Goal: Task Accomplishment & Management: Manage account settings

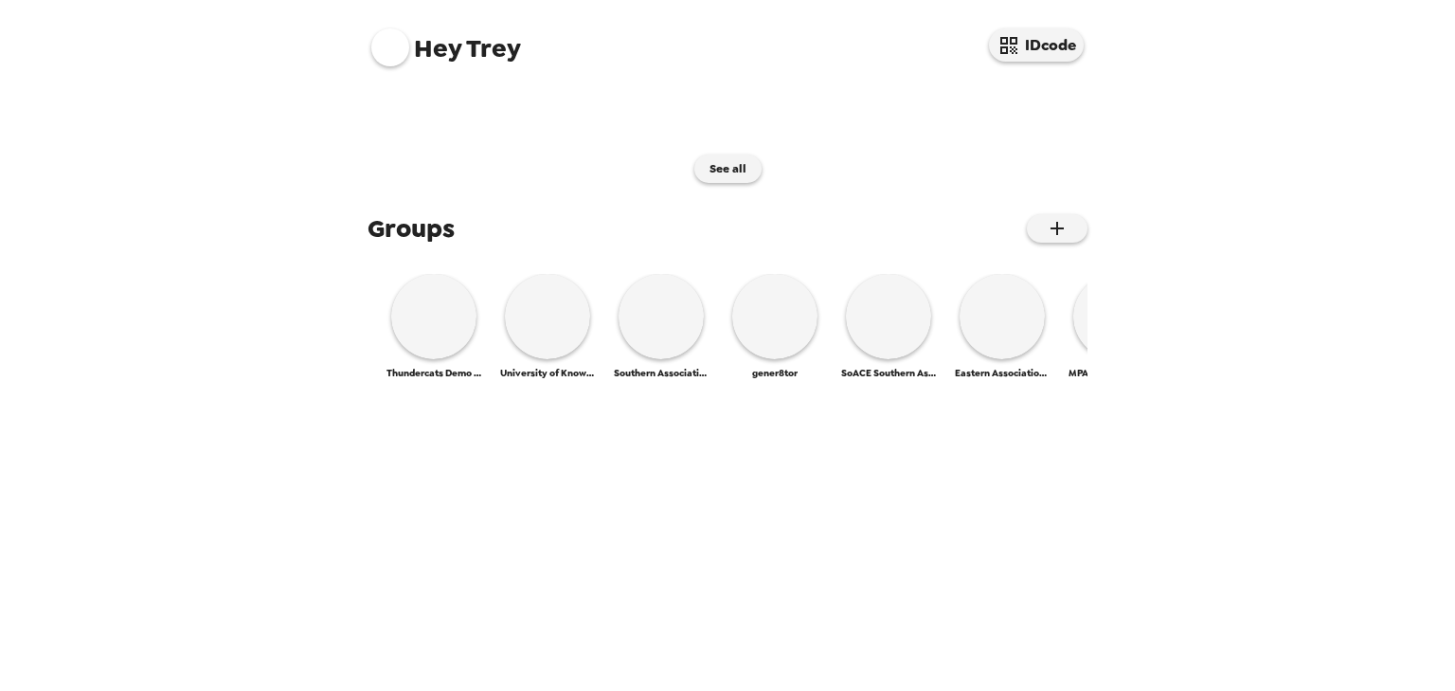
scroll to position [898, 0]
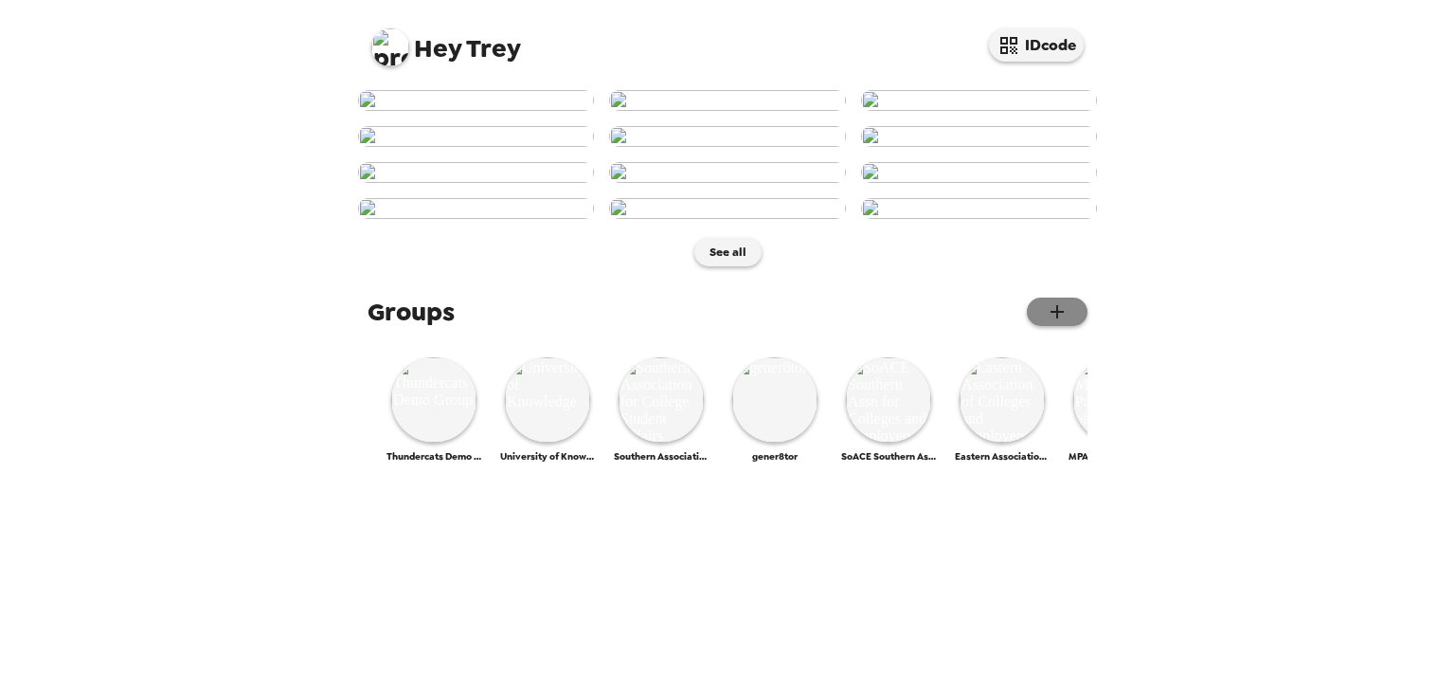
click at [908, 323] on icon "button" at bounding box center [1057, 311] width 23 height 23
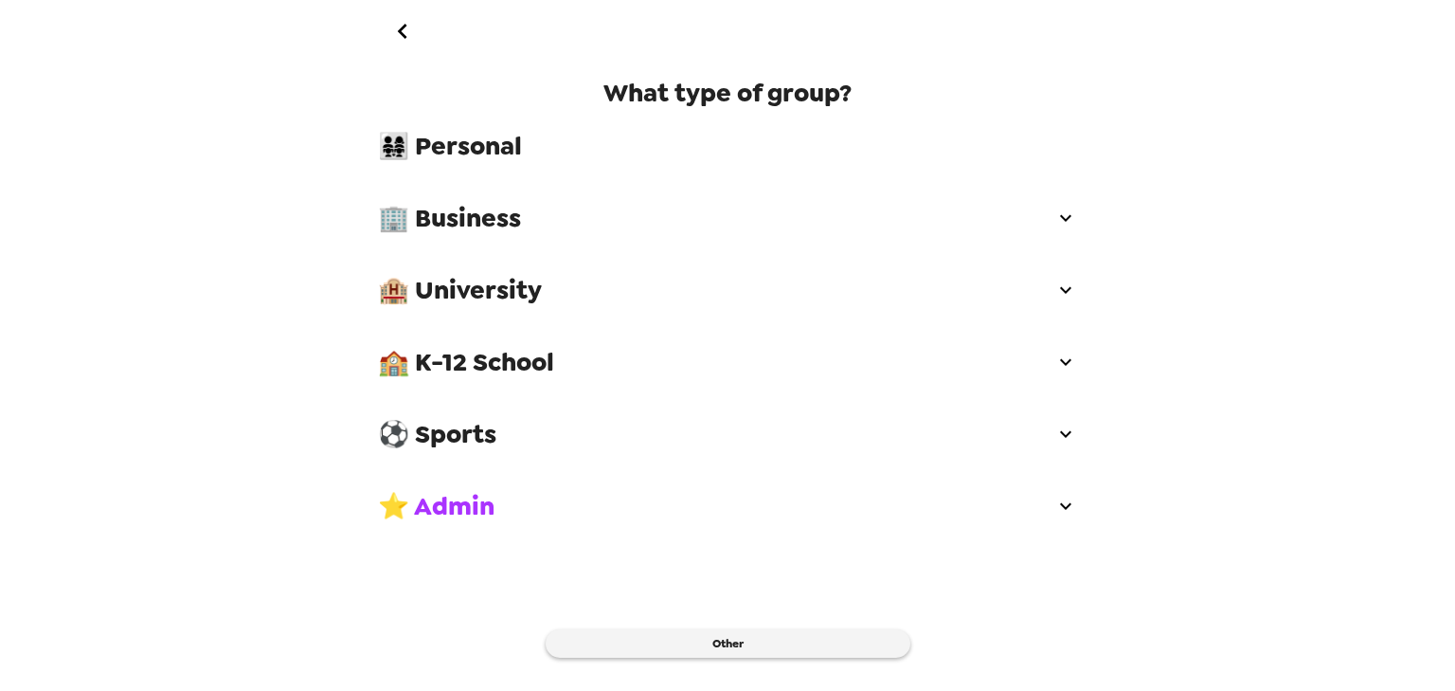
click at [595, 214] on span "🏢 Business" at bounding box center [716, 218] width 676 height 34
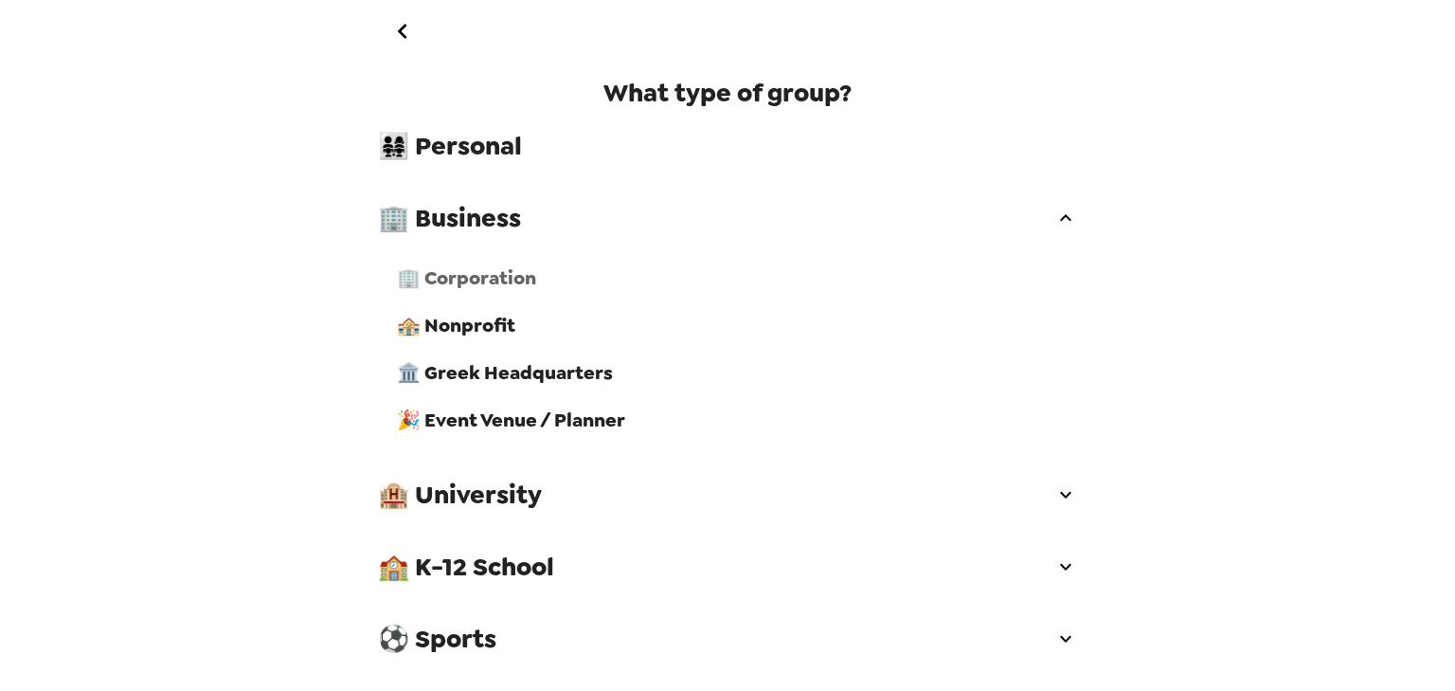
click at [534, 287] on span "🏢 Corporation" at bounding box center [737, 277] width 680 height 25
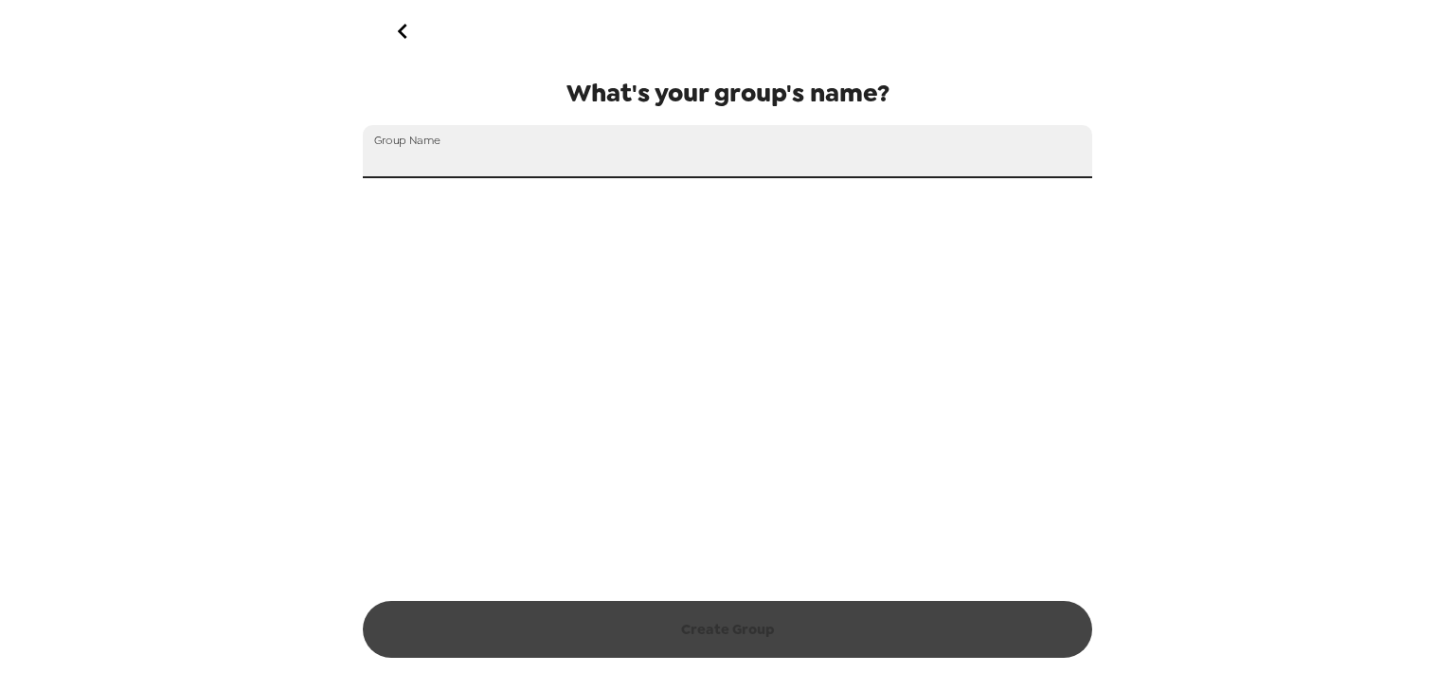
click at [524, 150] on input "Group Name" at bounding box center [727, 151] width 729 height 53
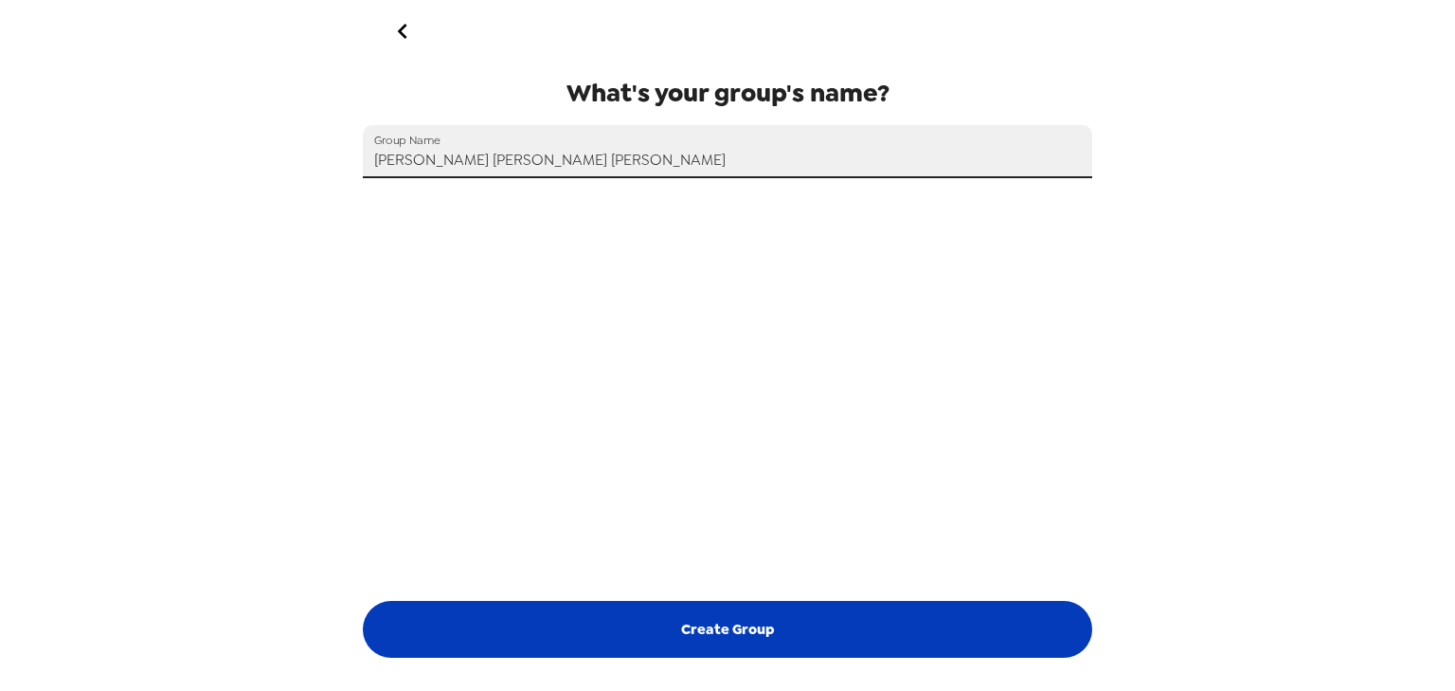
type input "[PERSON_NAME] [PERSON_NAME] [PERSON_NAME]"
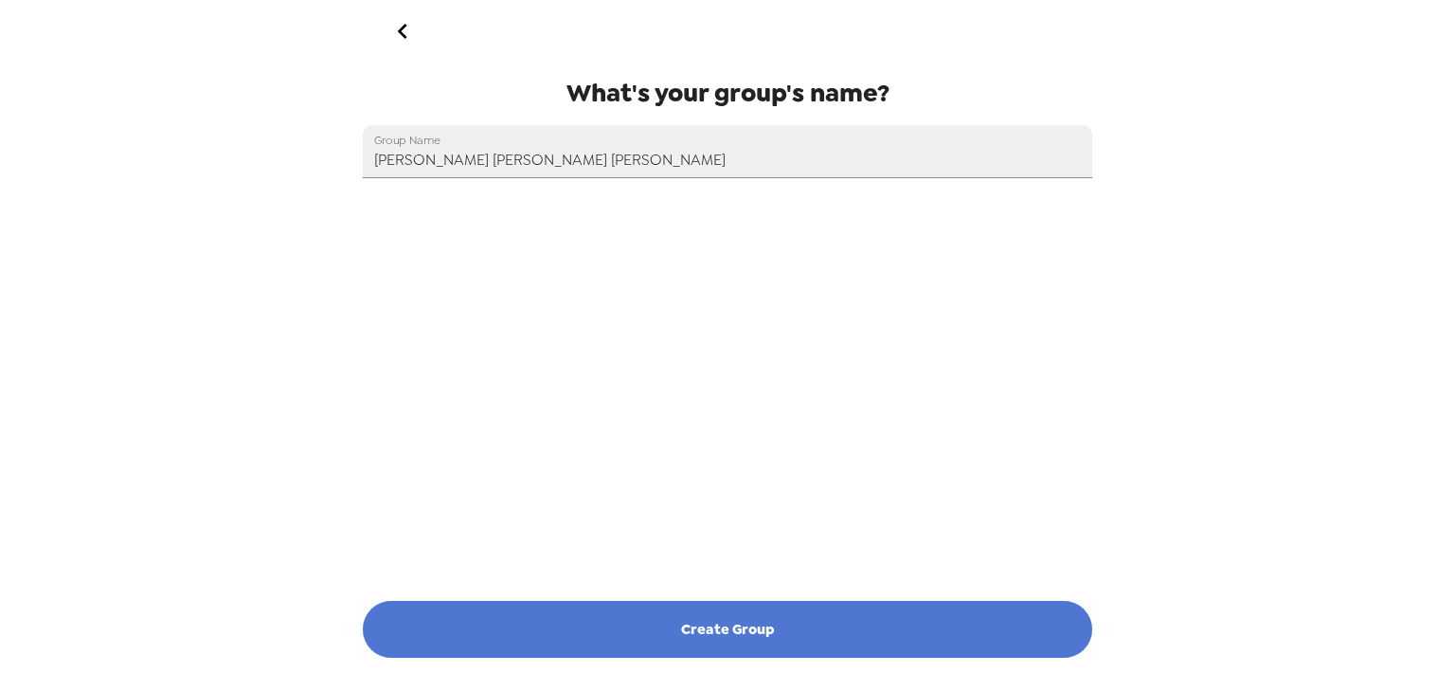
click at [820, 430] on button "Create Group" at bounding box center [727, 629] width 729 height 57
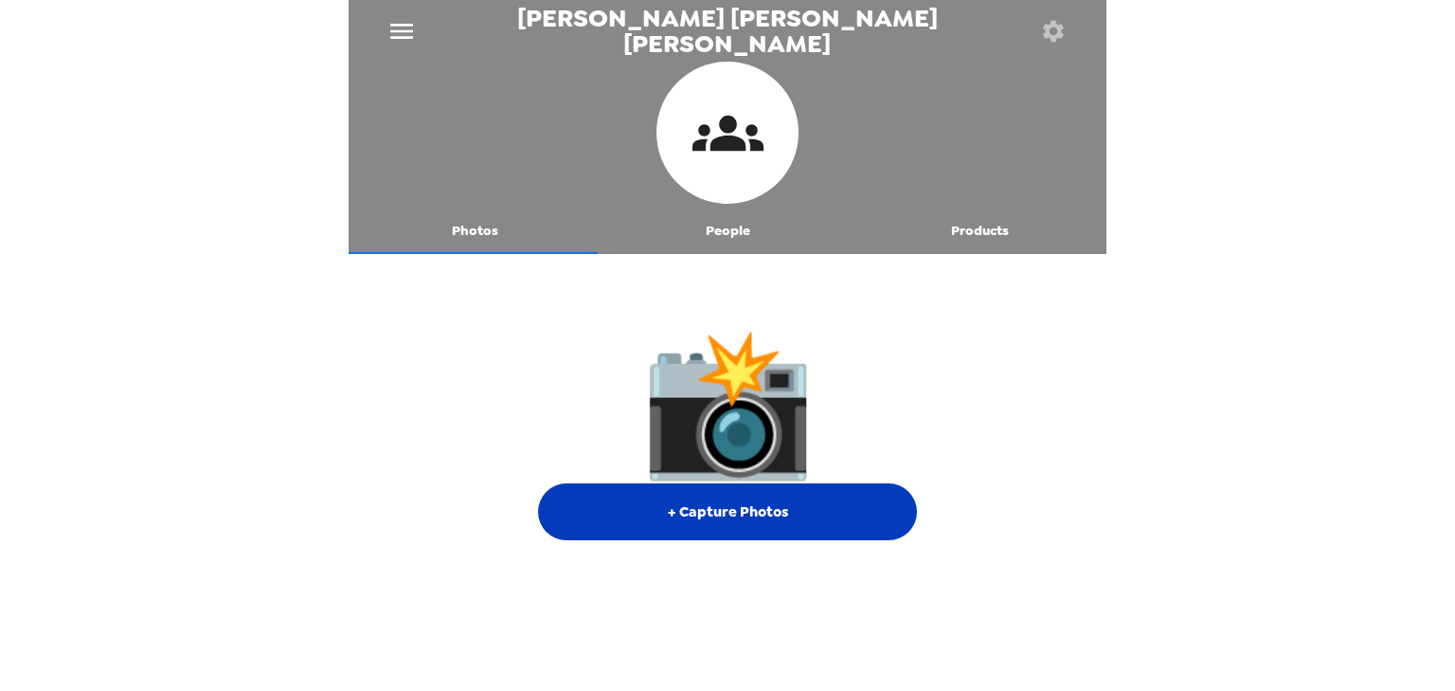
click at [741, 430] on button "+ Capture Photos" at bounding box center [727, 511] width 379 height 57
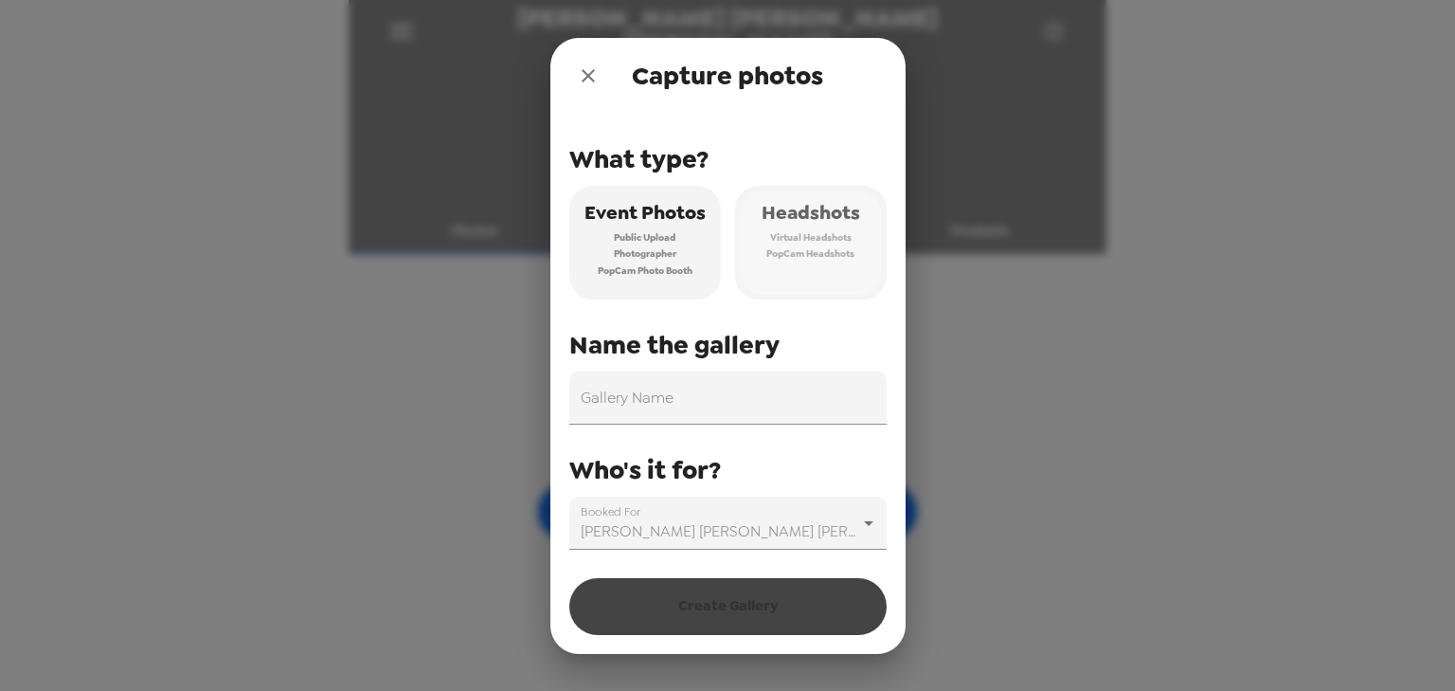
click at [849, 237] on button "Headshots Virtual Headshots PopCam Headshots" at bounding box center [811, 243] width 152 height 114
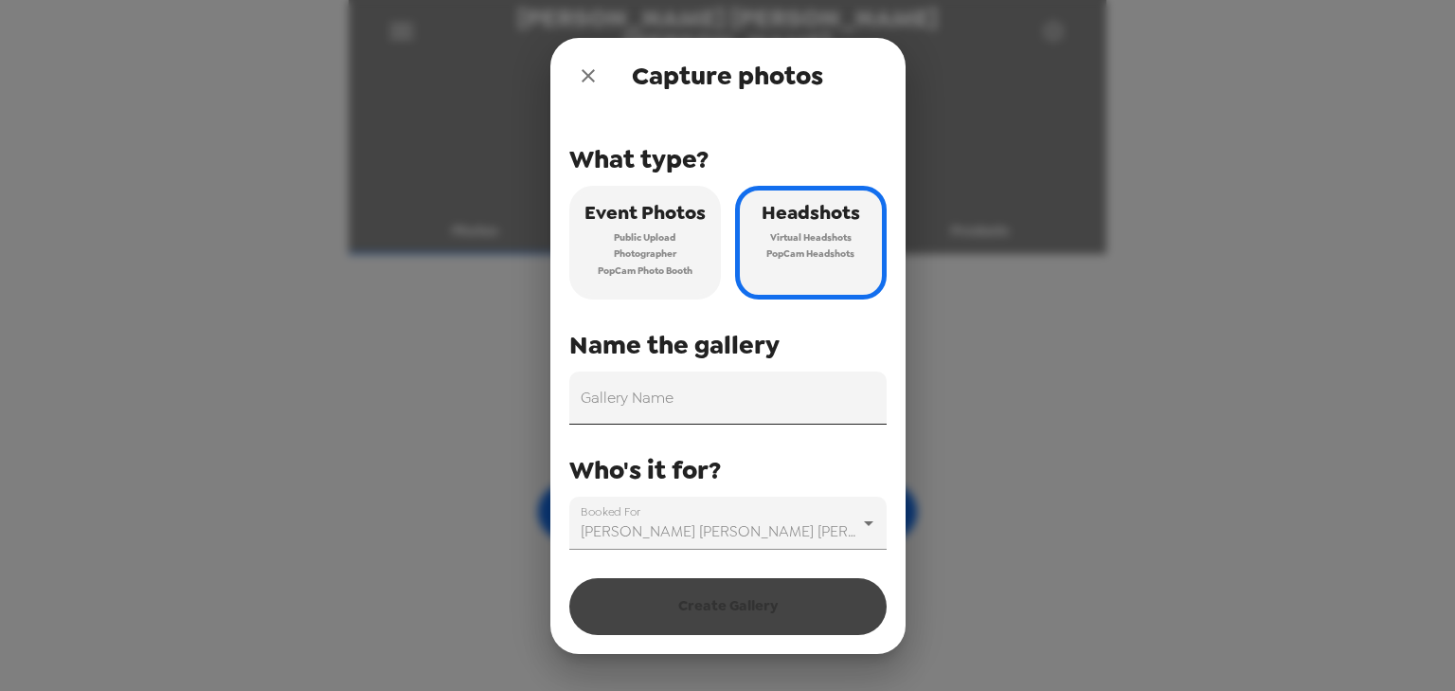
click at [750, 402] on input "Gallery Name" at bounding box center [727, 397] width 317 height 53
type input "T"
click at [584, 71] on icon "close" at bounding box center [588, 75] width 13 height 13
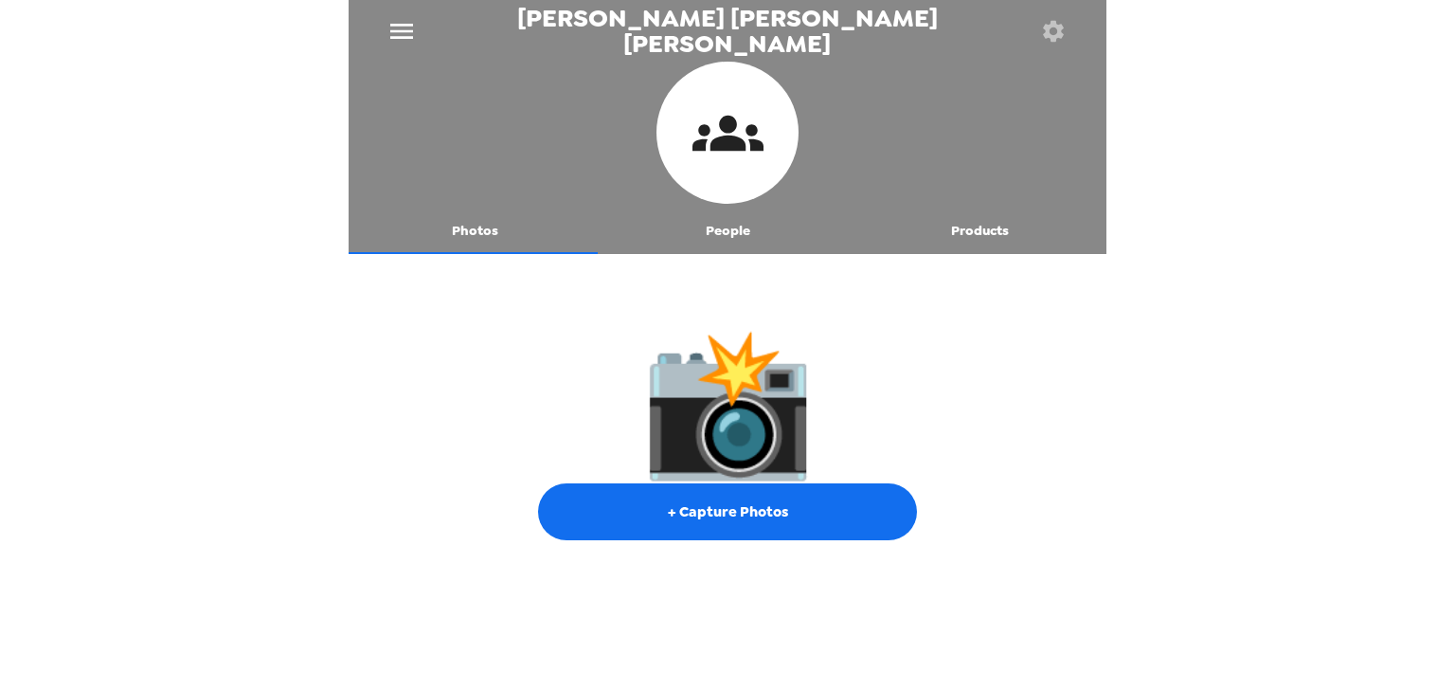
click at [386, 29] on button "menu" at bounding box center [401, 31] width 61 height 62
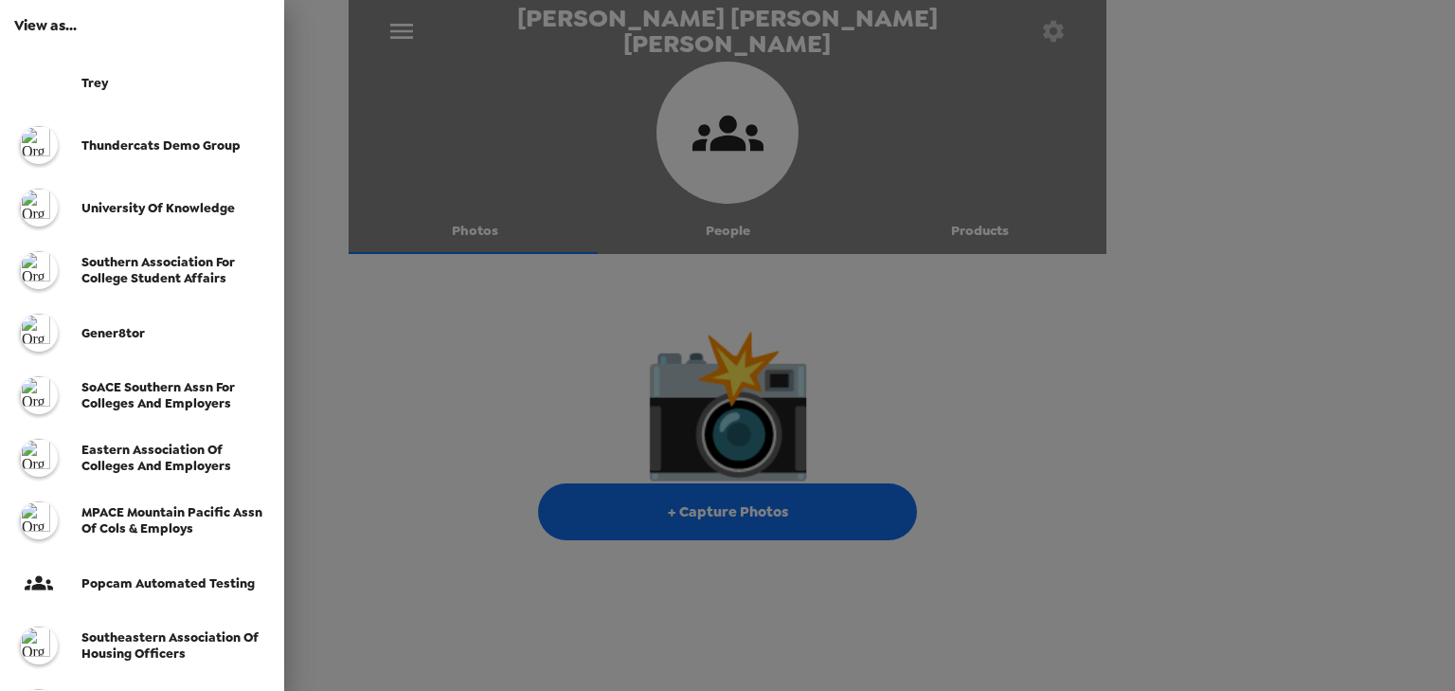
click at [140, 142] on span "Thundercats Demo Group" at bounding box center [160, 145] width 159 height 16
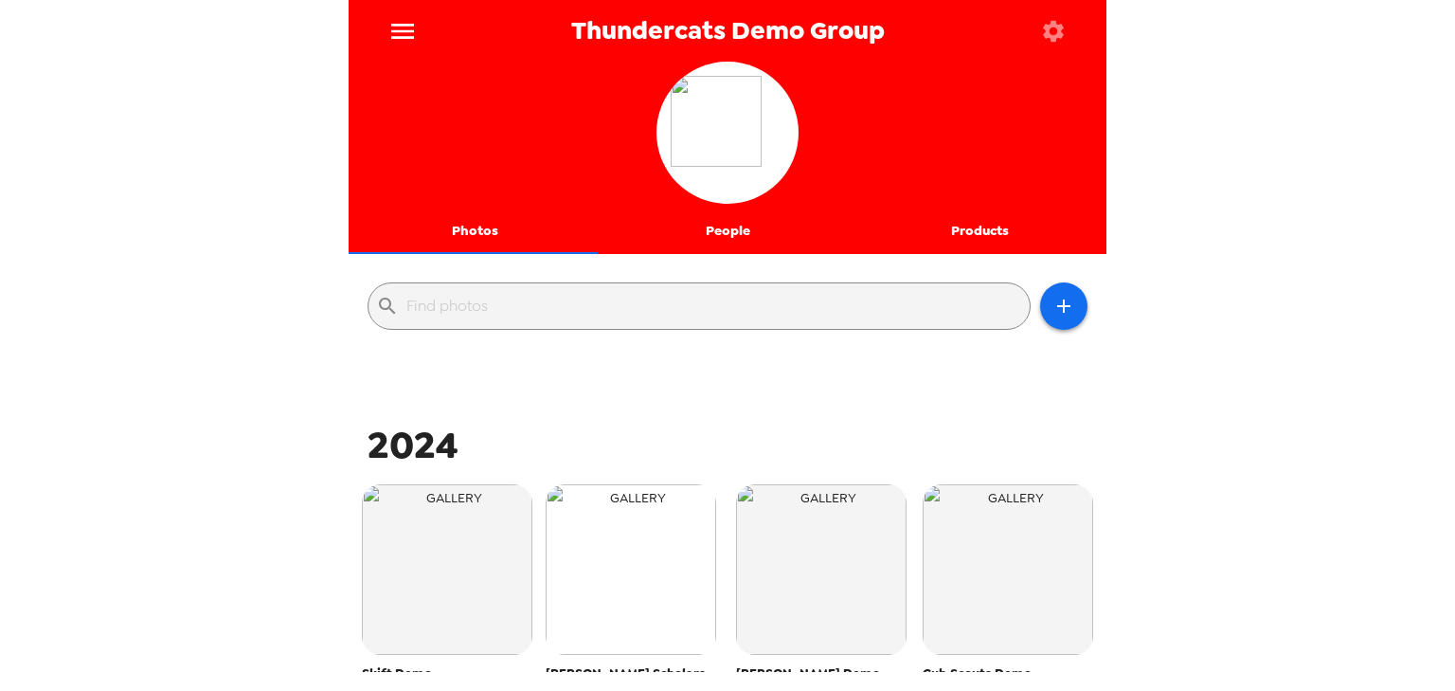
scroll to position [227, 0]
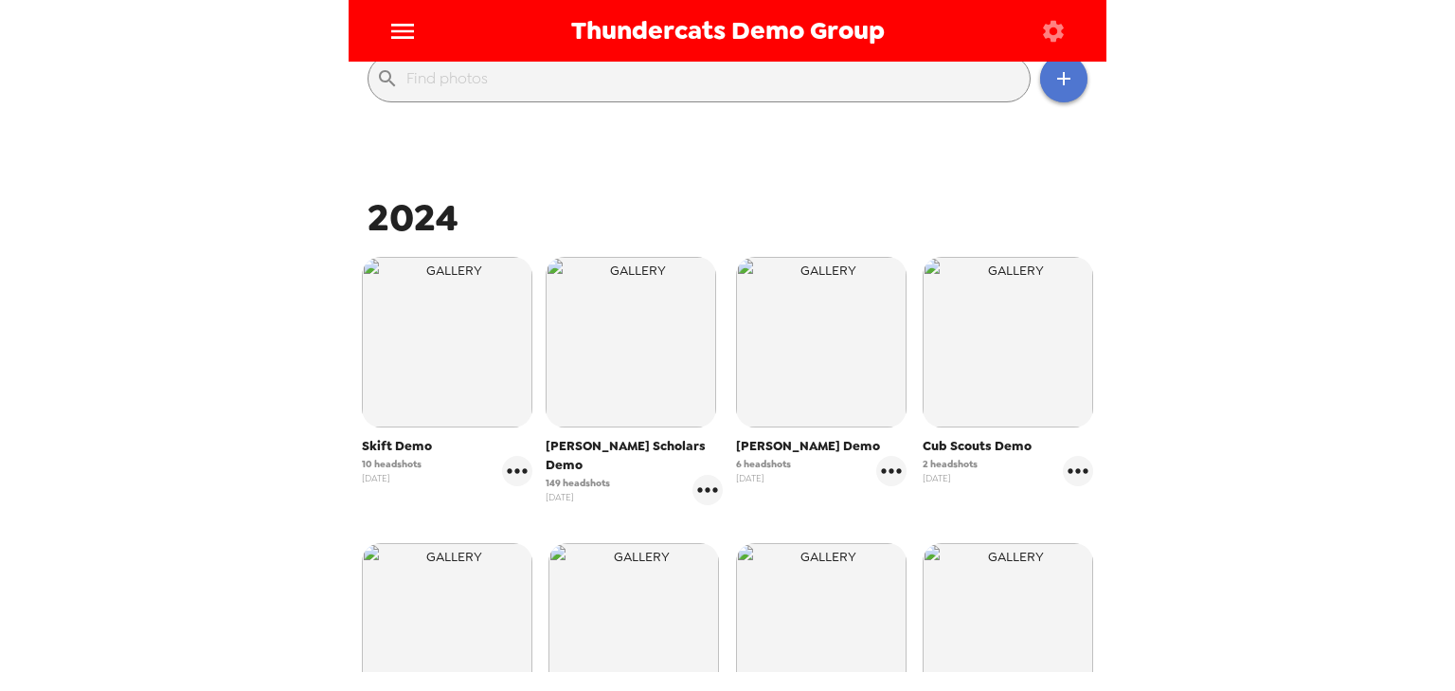
click at [908, 92] on button "button" at bounding box center [1063, 78] width 47 height 47
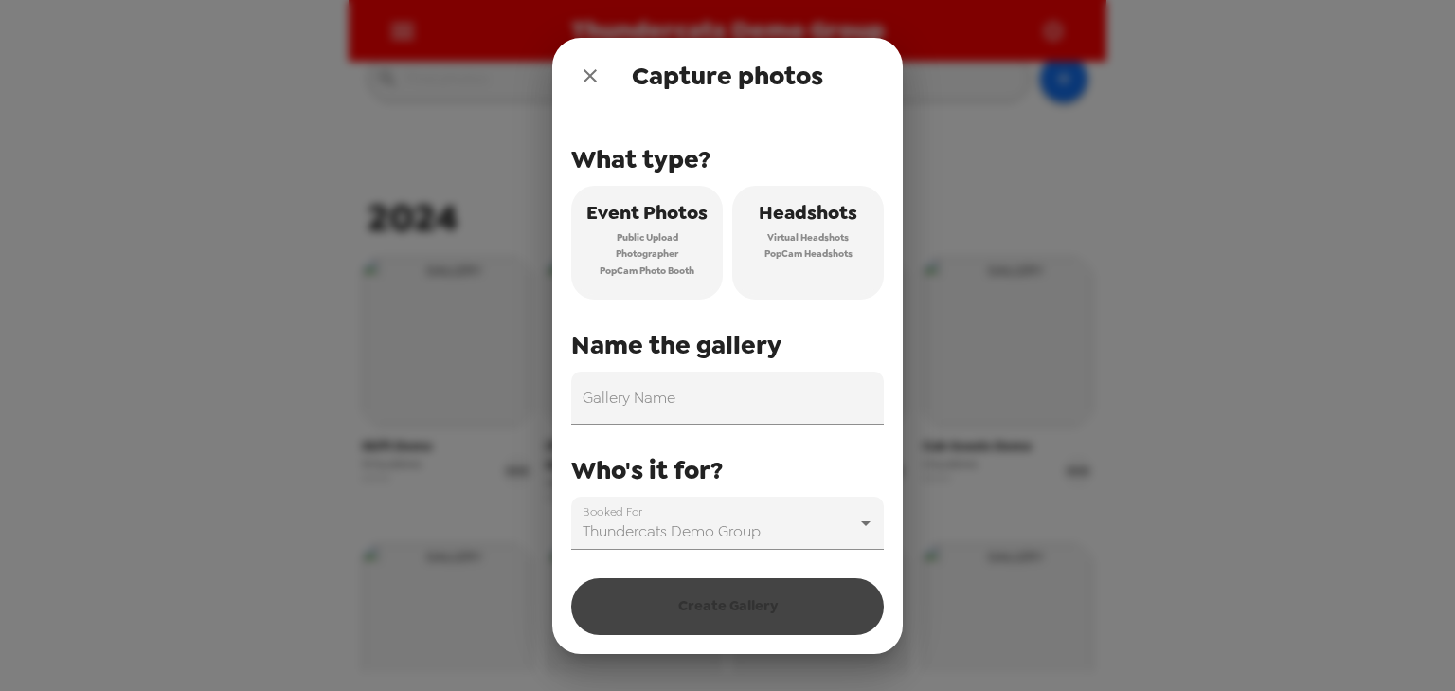
click at [792, 262] on button "Headshots Virtual Headshots PopCam Headshots" at bounding box center [808, 243] width 152 height 114
click at [764, 389] on input "Gallery Name" at bounding box center [727, 397] width 313 height 53
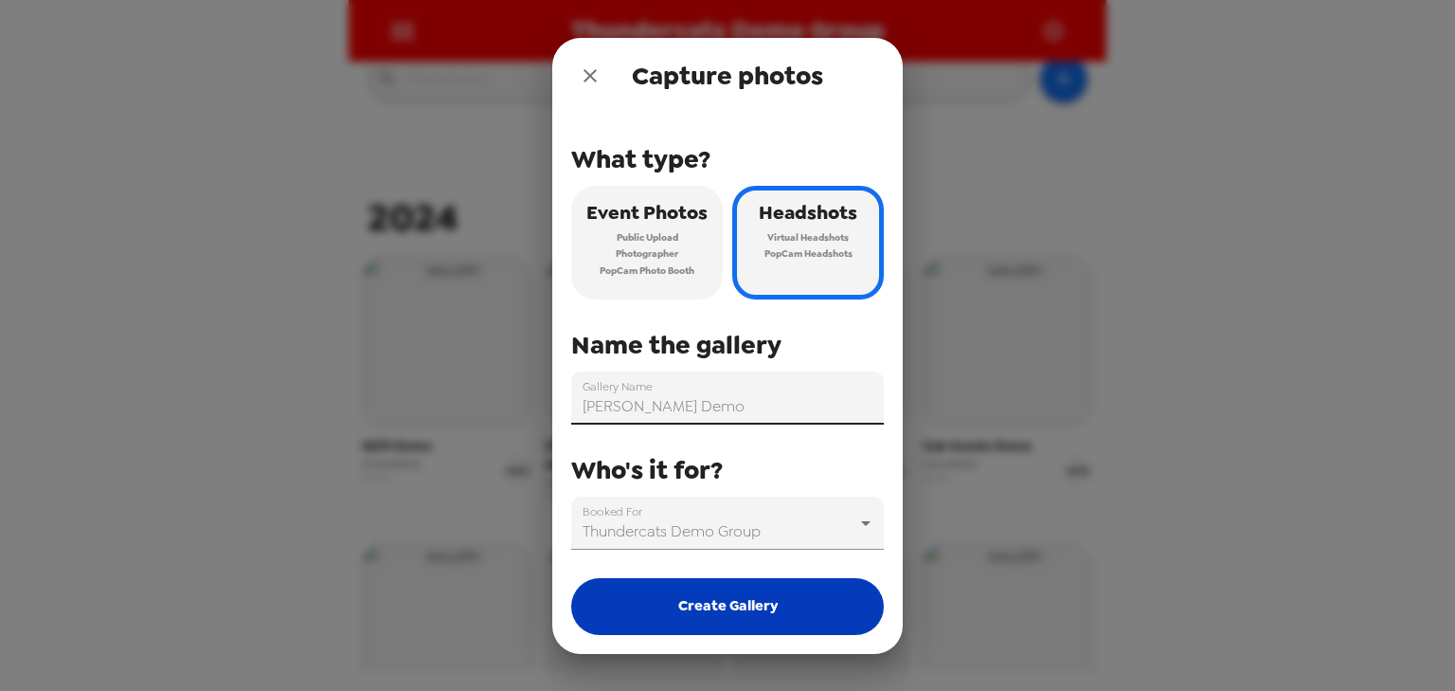
type input "[PERSON_NAME] Demo"
click at [724, 430] on button "Create Gallery" at bounding box center [727, 606] width 313 height 57
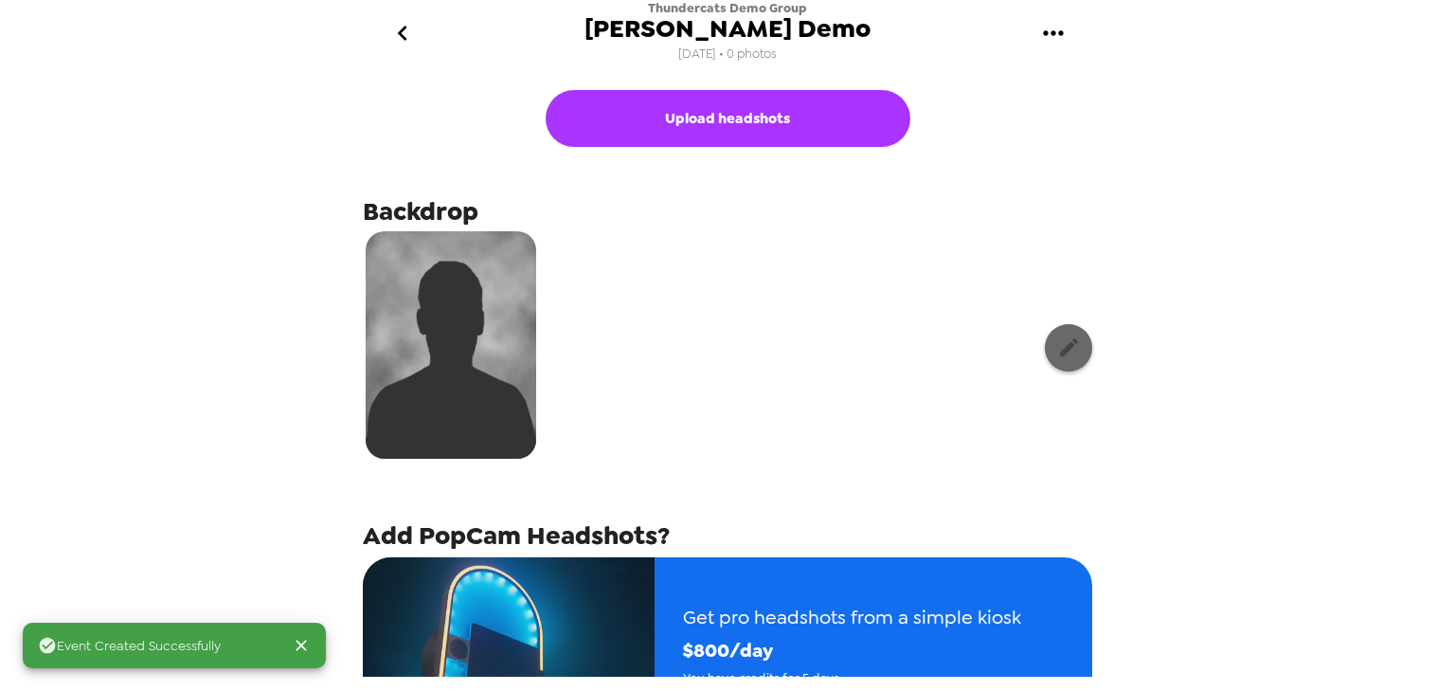
click at [908, 353] on button "button" at bounding box center [1068, 347] width 47 height 47
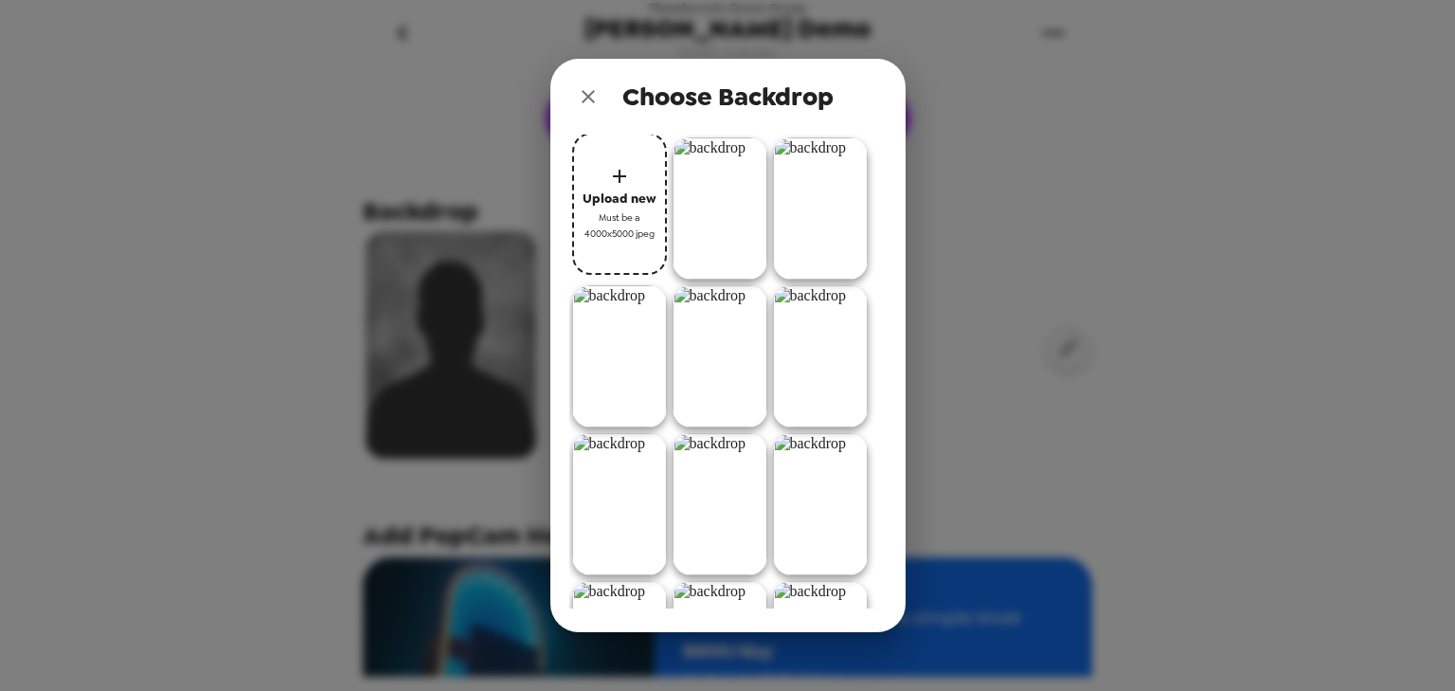
click at [636, 218] on span "Must be a 4000x5000 jpeg" at bounding box center [620, 225] width 76 height 33
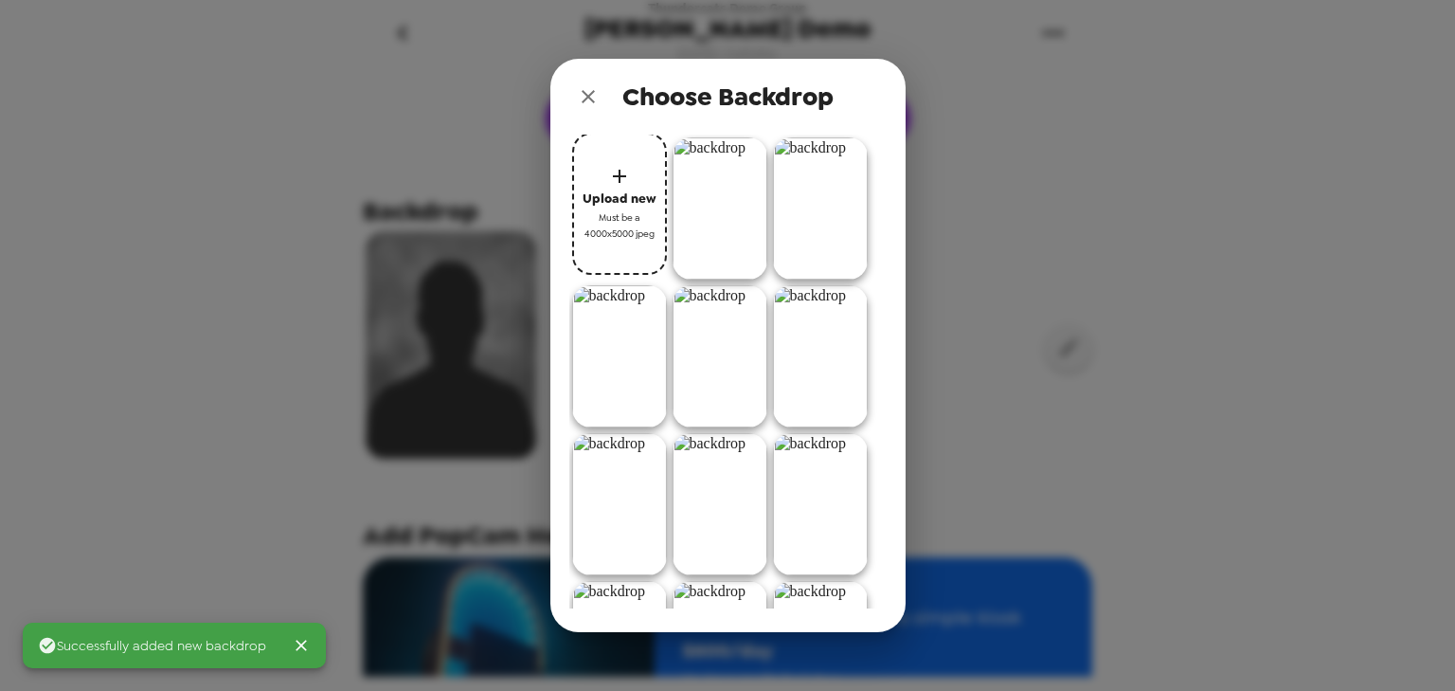
click at [725, 232] on img at bounding box center [720, 208] width 95 height 142
